Goal: Task Accomplishment & Management: Use online tool/utility

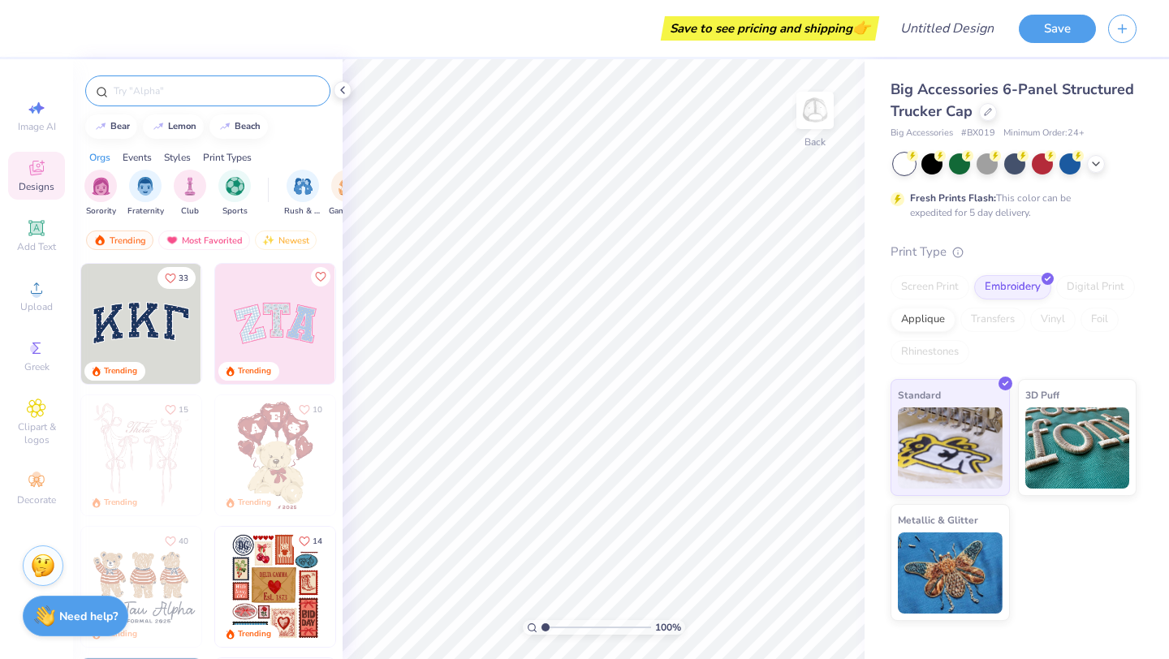
click at [218, 99] on div at bounding box center [207, 90] width 245 height 31
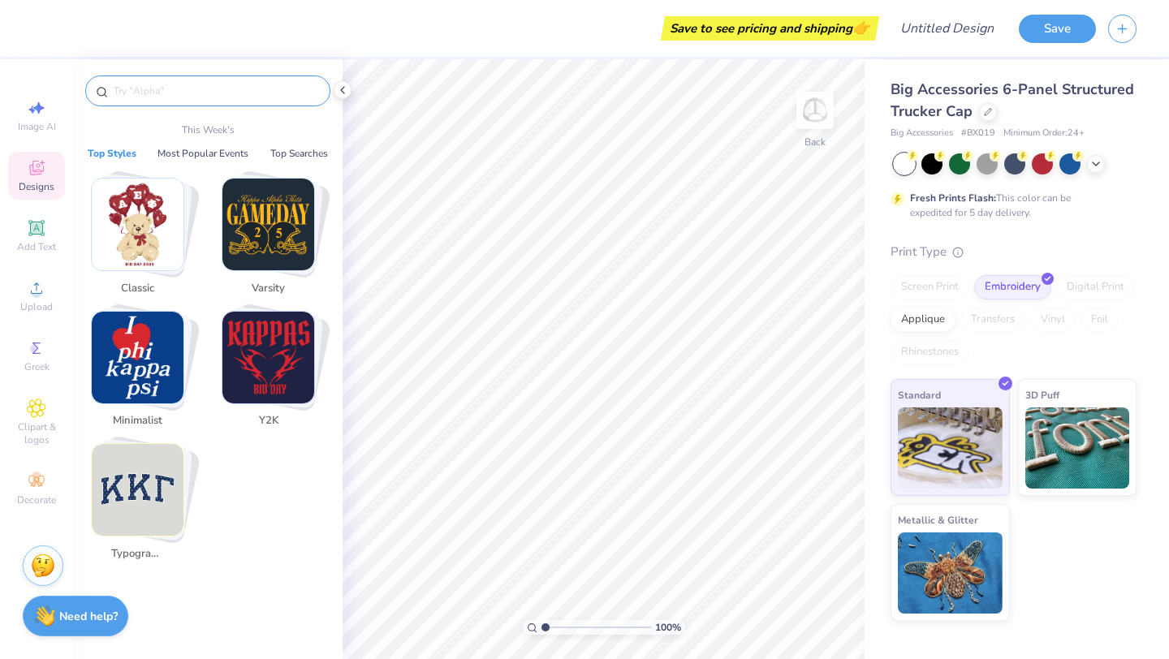
click at [214, 91] on input "text" at bounding box center [216, 91] width 208 height 16
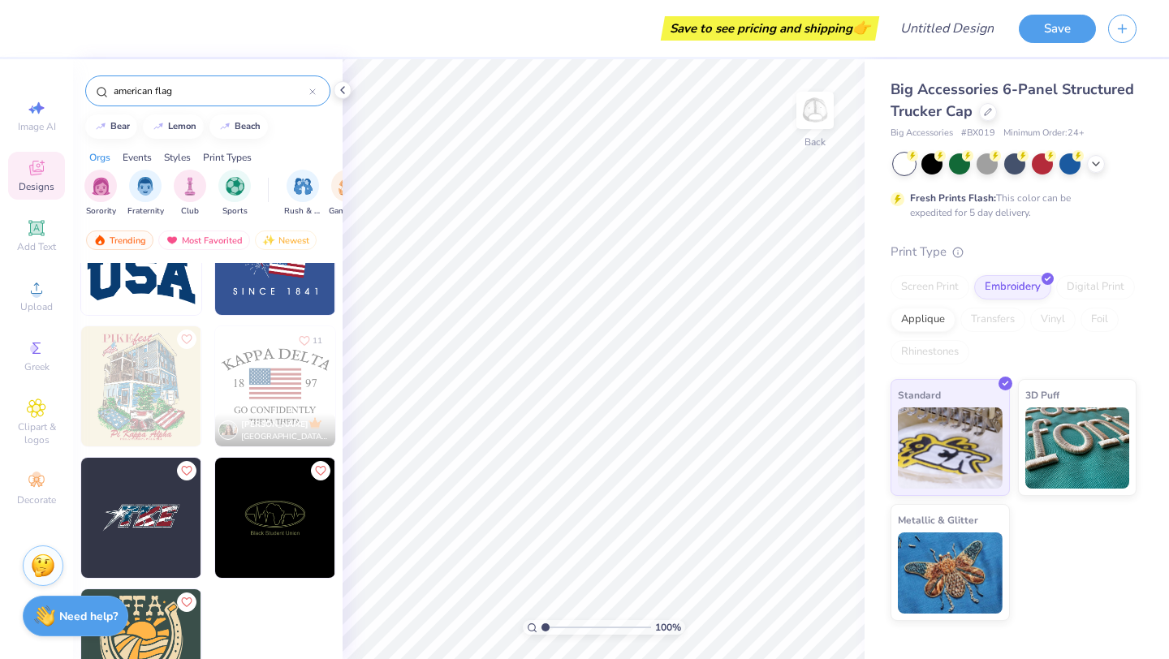
scroll to position [199, 0]
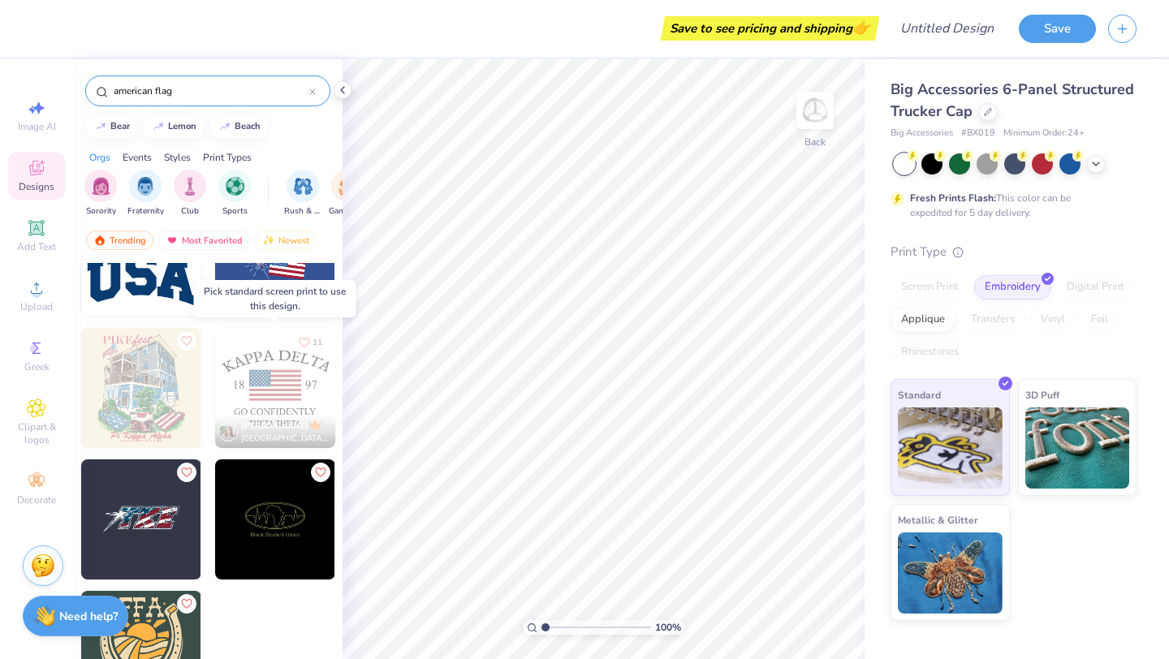
type input "american flag"
click at [274, 386] on img at bounding box center [275, 388] width 120 height 120
click at [275, 392] on img at bounding box center [275, 388] width 120 height 120
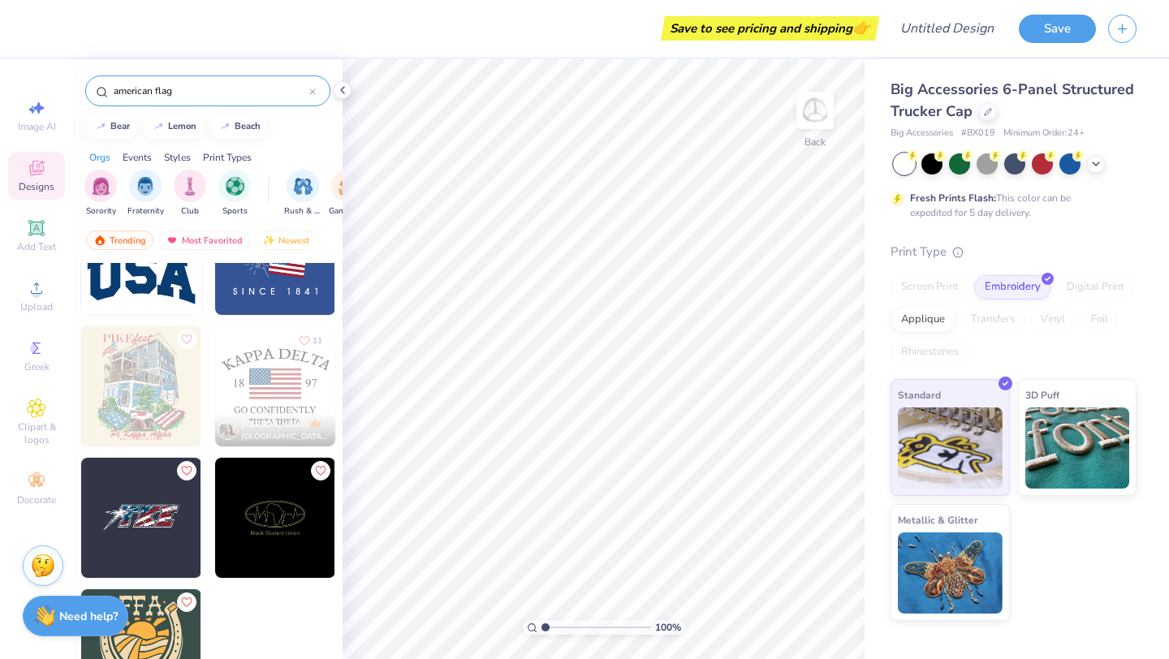
scroll to position [0, 0]
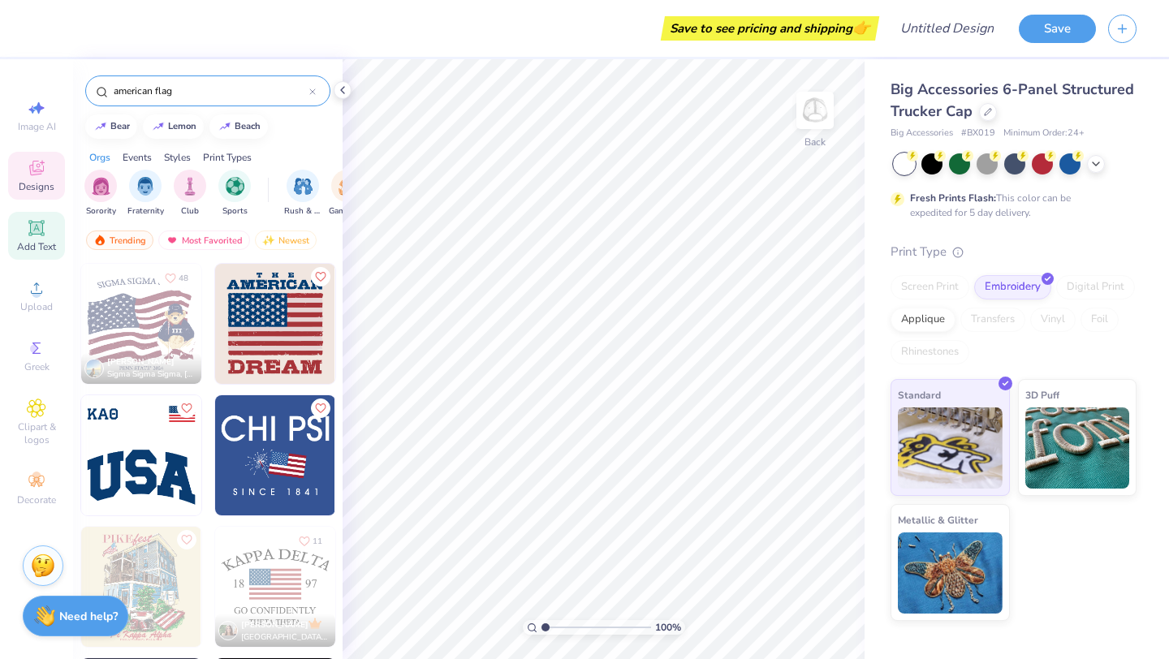
click at [42, 251] on span "Add Text" at bounding box center [36, 246] width 39 height 13
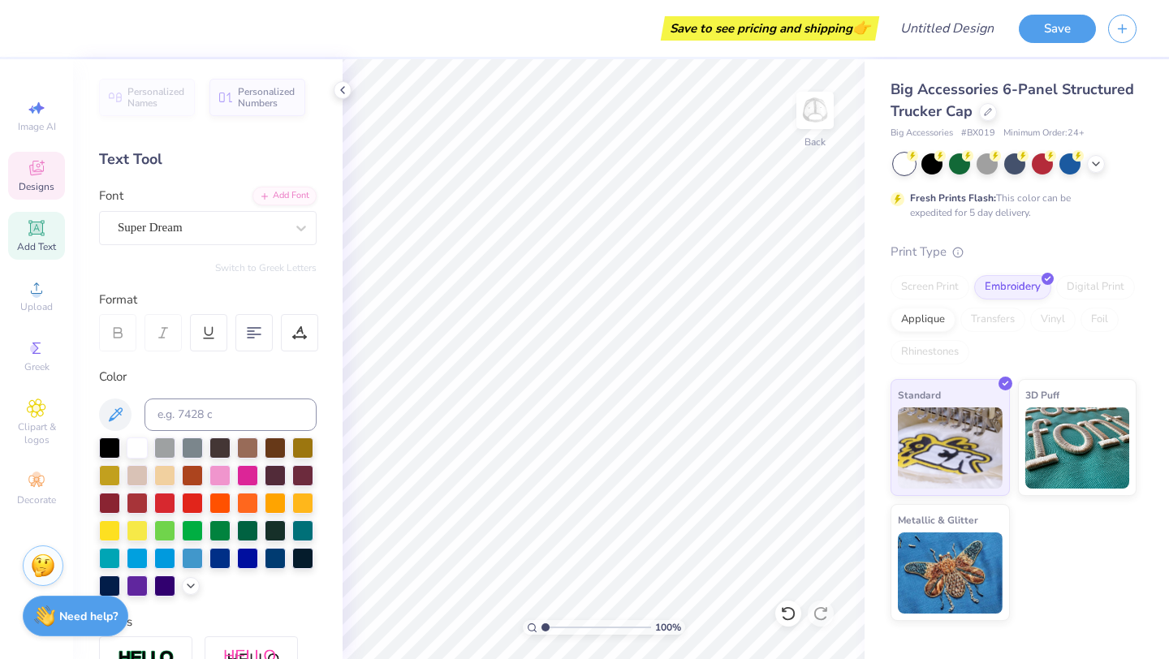
click at [40, 192] on span "Designs" at bounding box center [37, 186] width 36 height 13
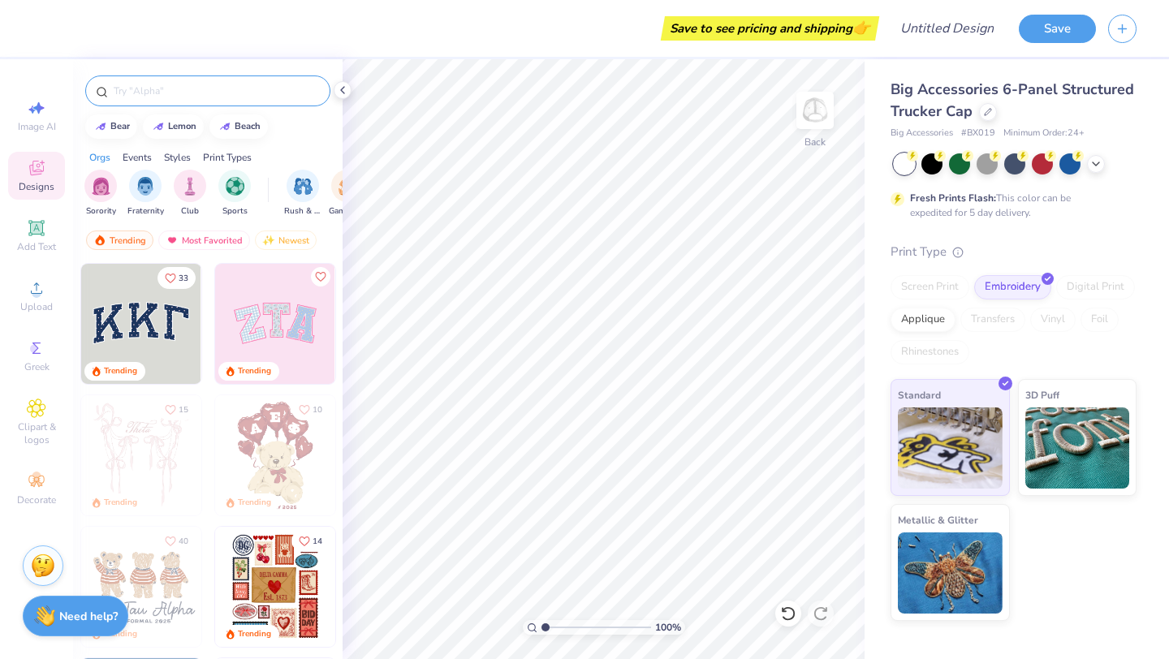
click at [138, 97] on input "text" at bounding box center [216, 91] width 208 height 16
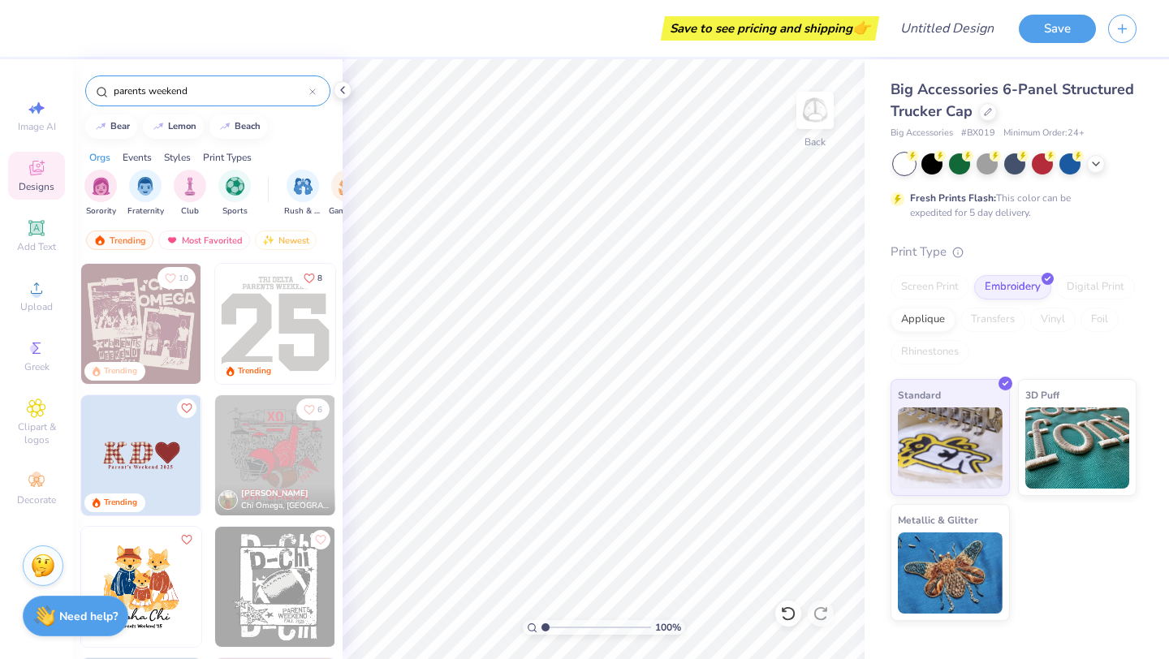
type input "parents weekend"
click at [148, 464] on img at bounding box center [141, 455] width 120 height 120
